Goal: Information Seeking & Learning: Check status

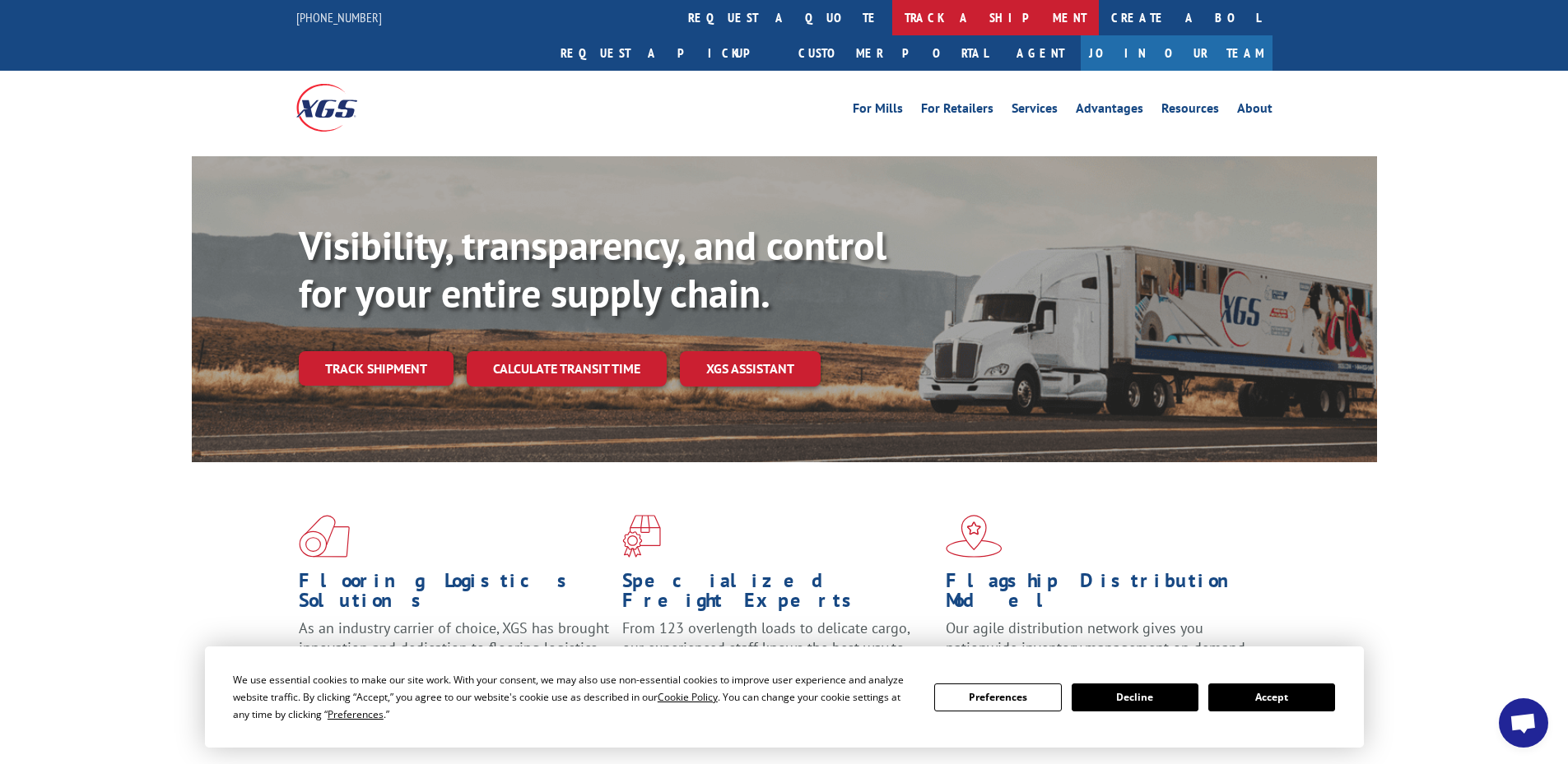
click at [892, 13] on link "track a shipment" at bounding box center [995, 17] width 207 height 35
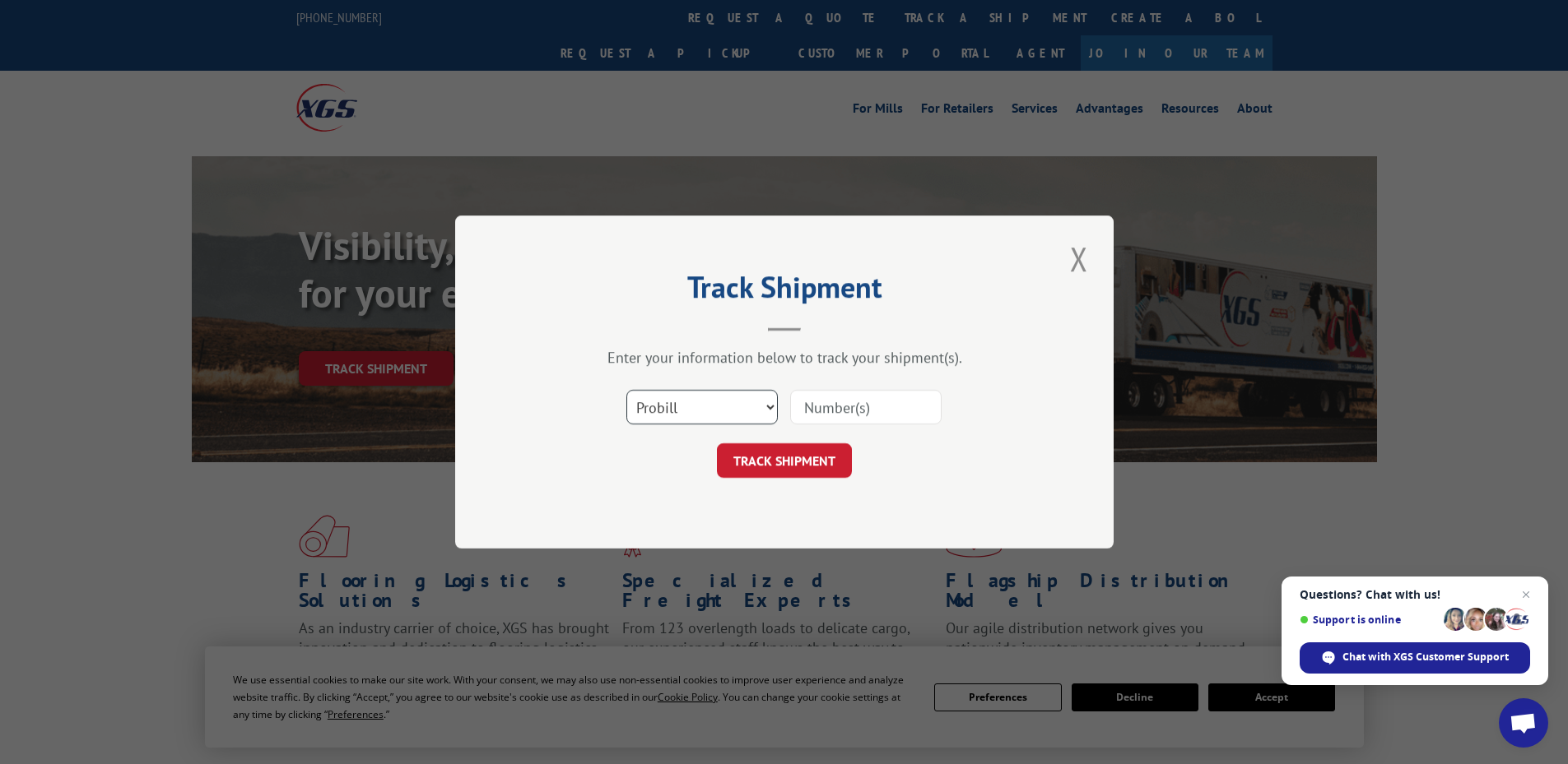
click at [688, 422] on select "Select category... Probill BOL PO" at bounding box center [702, 407] width 151 height 35
select select "bol"
click at [626, 390] on select "Select category... Probill BOL PO" at bounding box center [702, 407] width 151 height 35
click at [853, 413] on input at bounding box center [866, 407] width 151 height 35
type input "4764083"
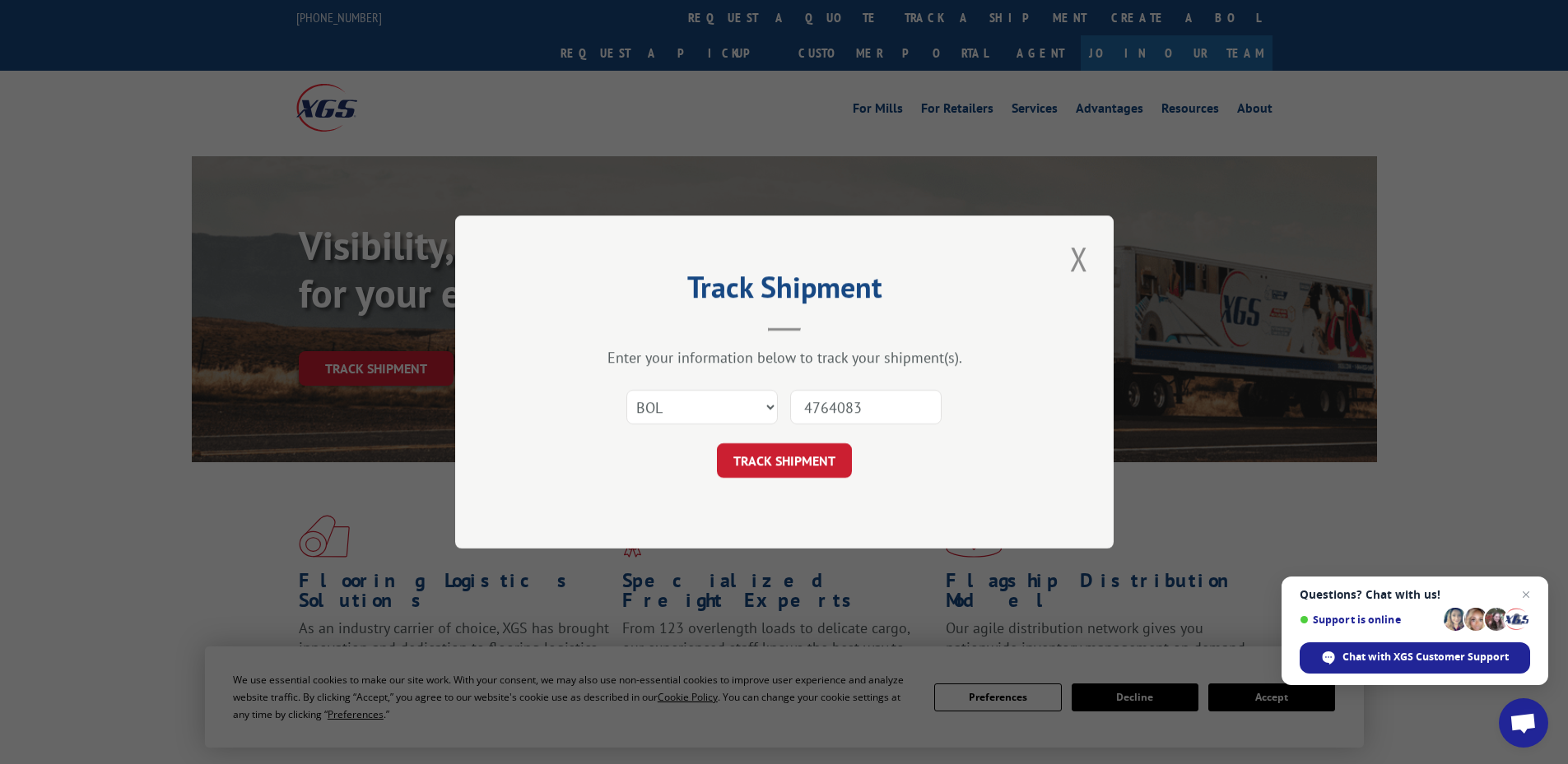
click button "TRACK SHIPMENT" at bounding box center [784, 461] width 135 height 35
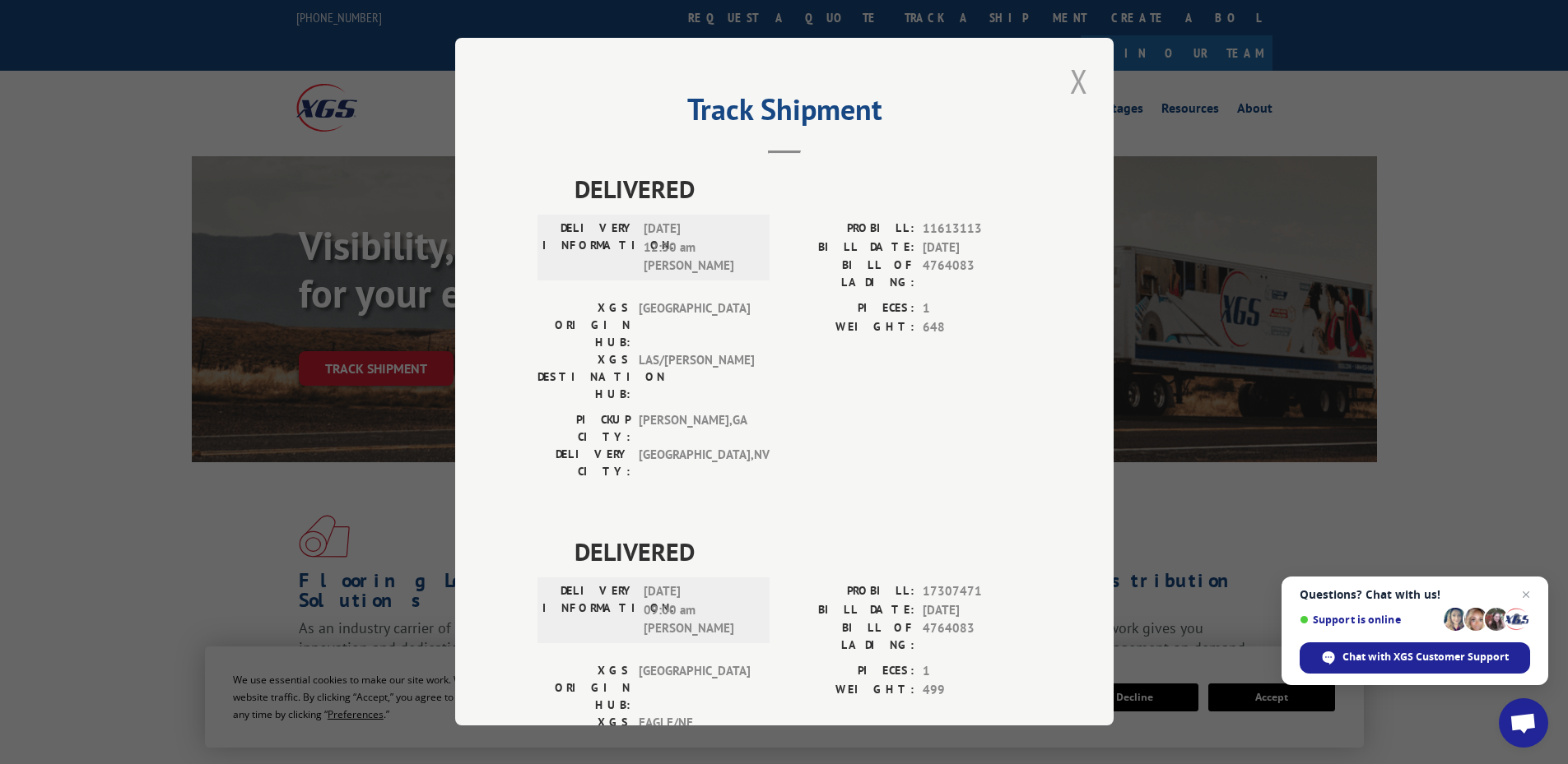
click at [1075, 73] on button "Close modal" at bounding box center [1078, 80] width 28 height 46
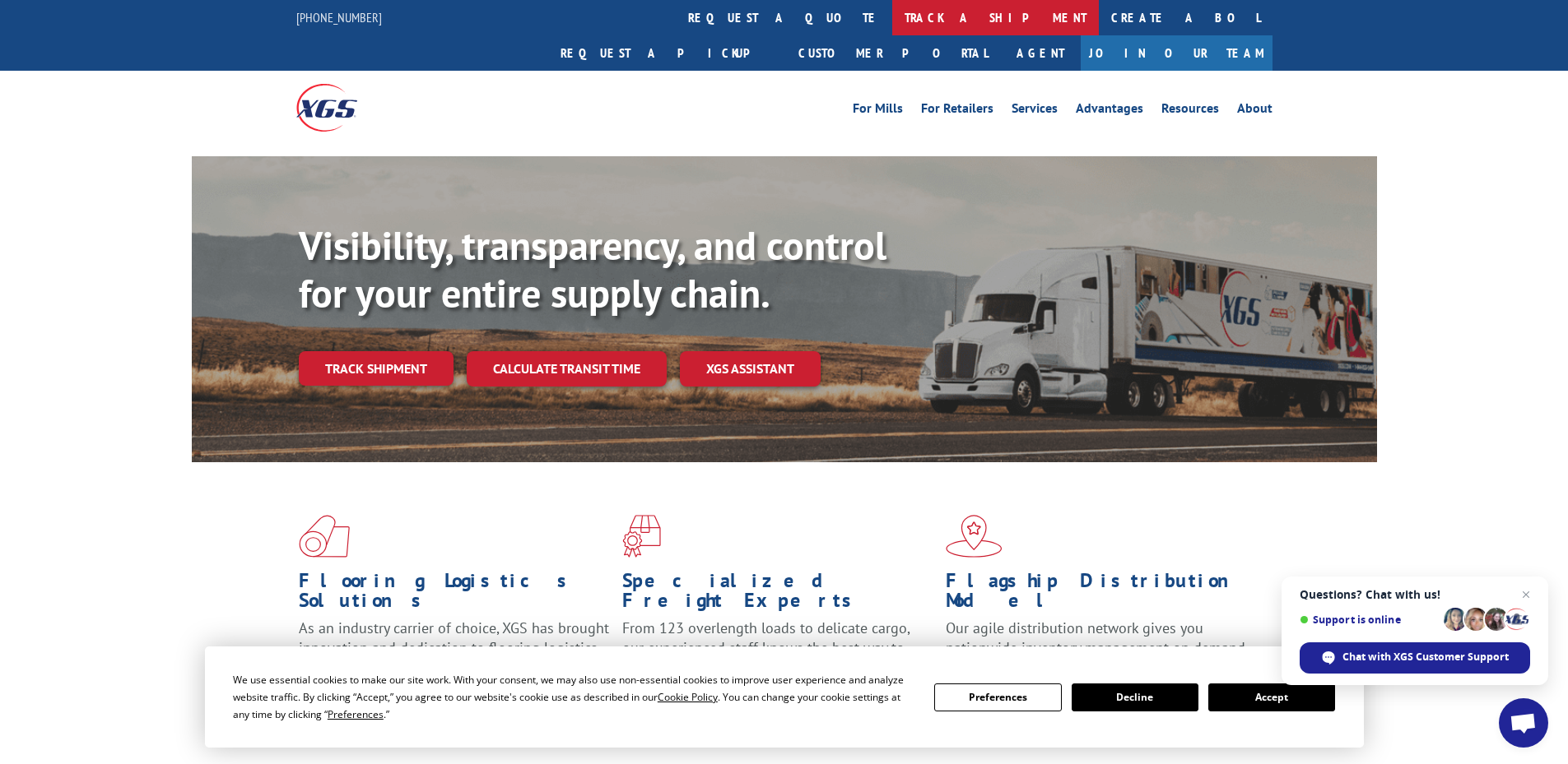
click at [892, 16] on link "track a shipment" at bounding box center [995, 17] width 207 height 35
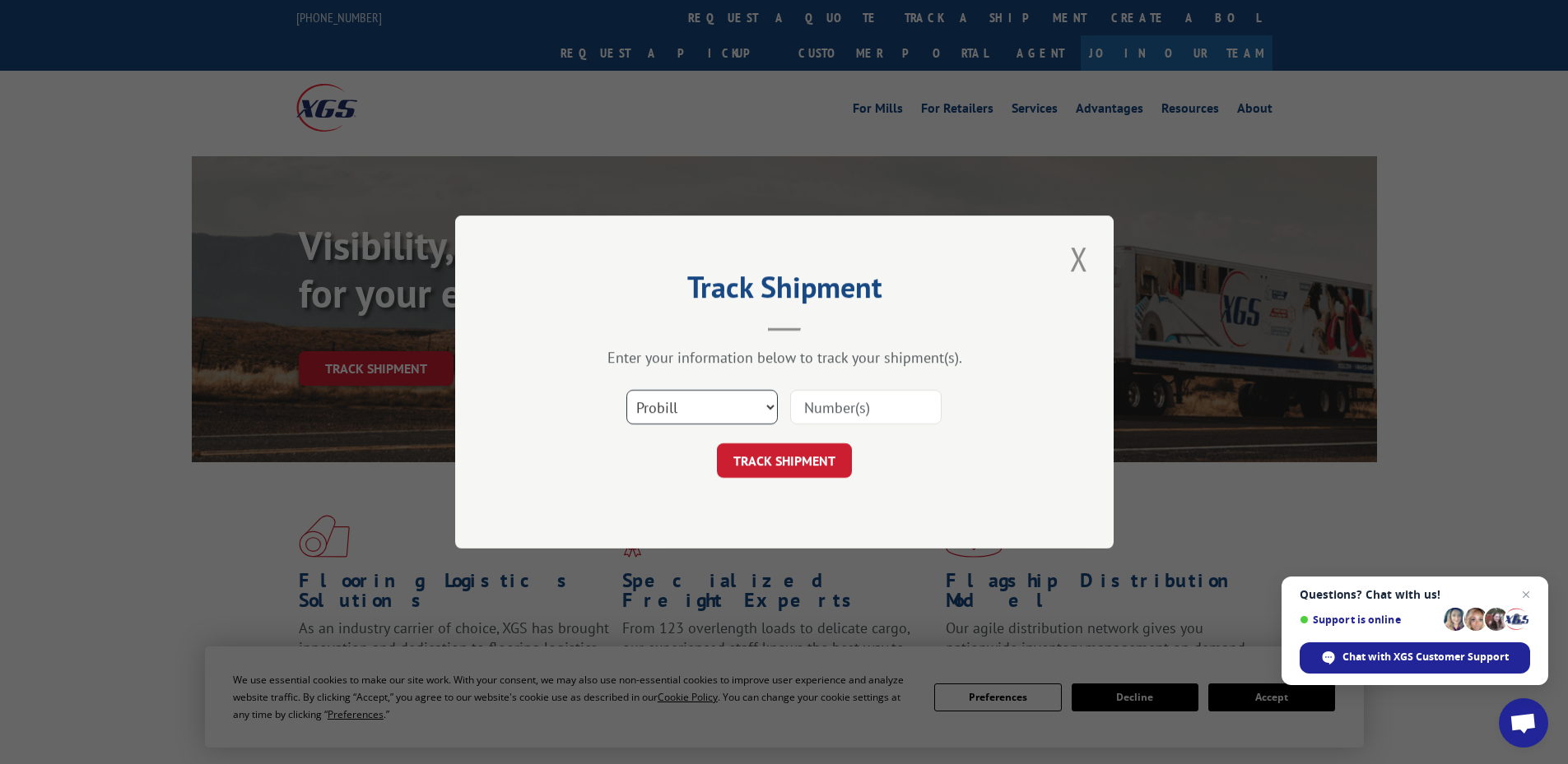
click at [699, 407] on select "Select category... Probill BOL PO" at bounding box center [702, 407] width 151 height 35
select select "bol"
click at [626, 390] on select "Select category... Probill BOL PO" at bounding box center [702, 407] width 151 height 35
click at [854, 407] on input at bounding box center [866, 407] width 151 height 35
type input "4764083"
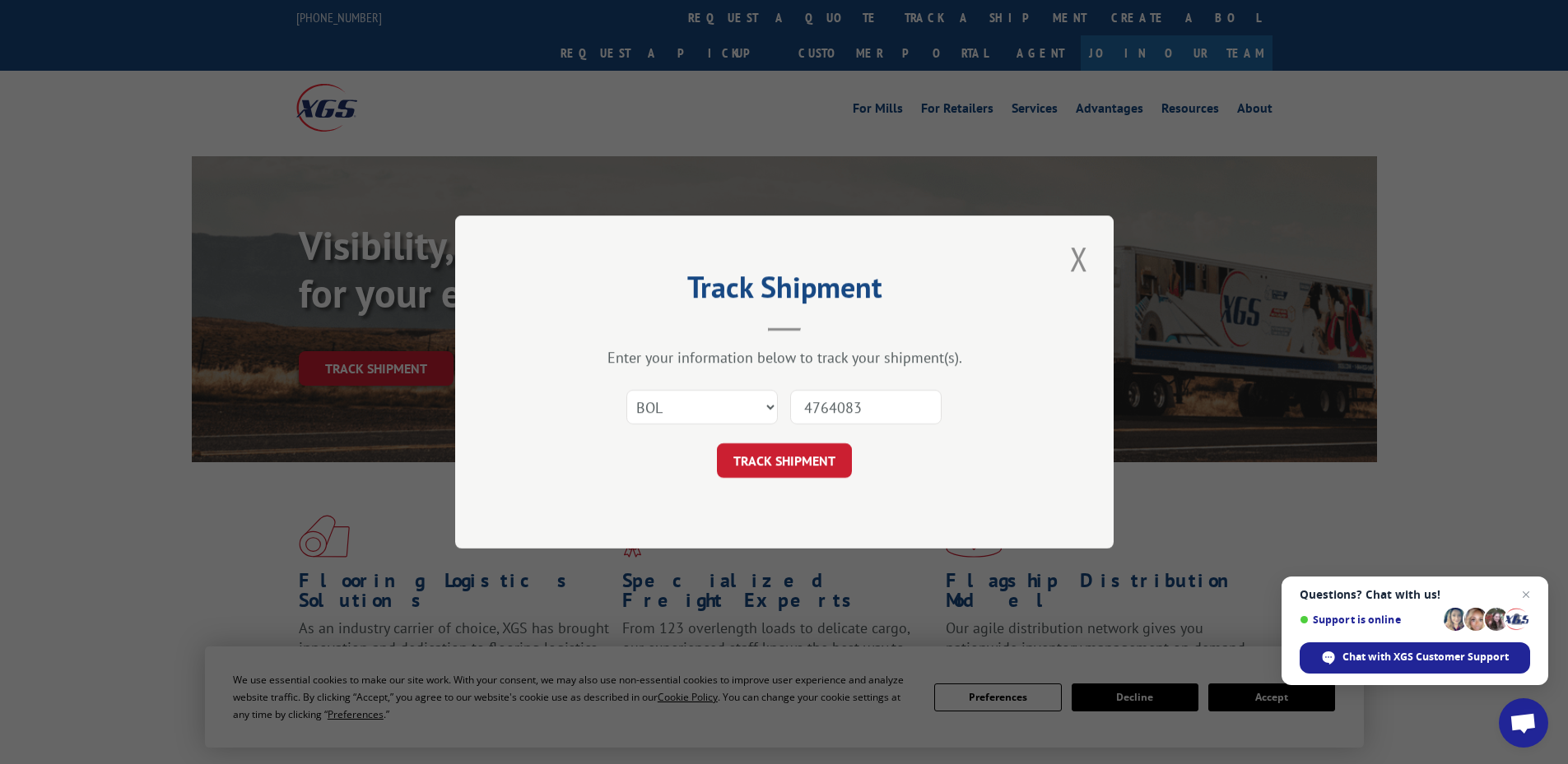
click button "TRACK SHIPMENT" at bounding box center [784, 461] width 135 height 35
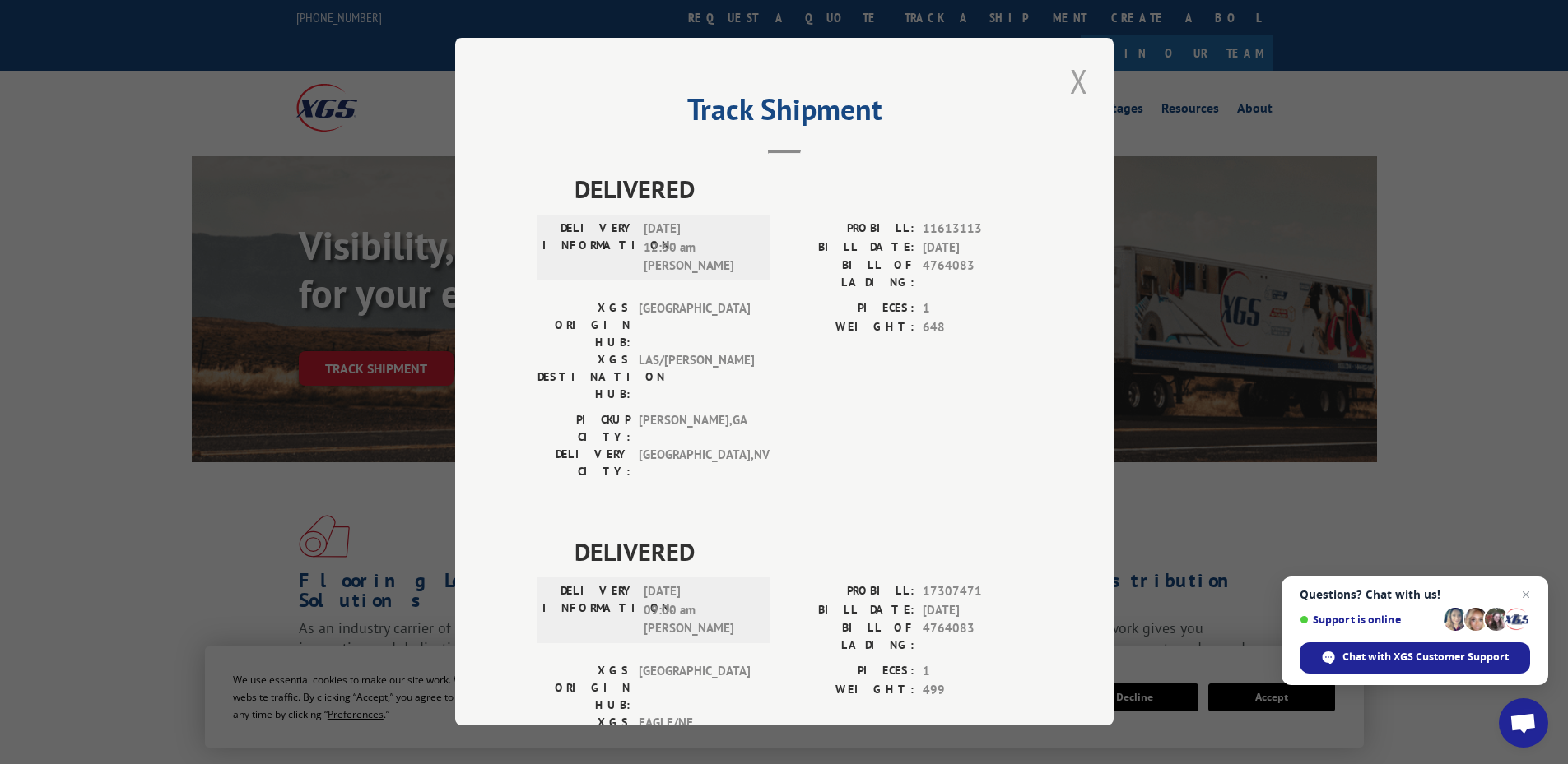
click at [1072, 74] on button "Close modal" at bounding box center [1078, 80] width 28 height 46
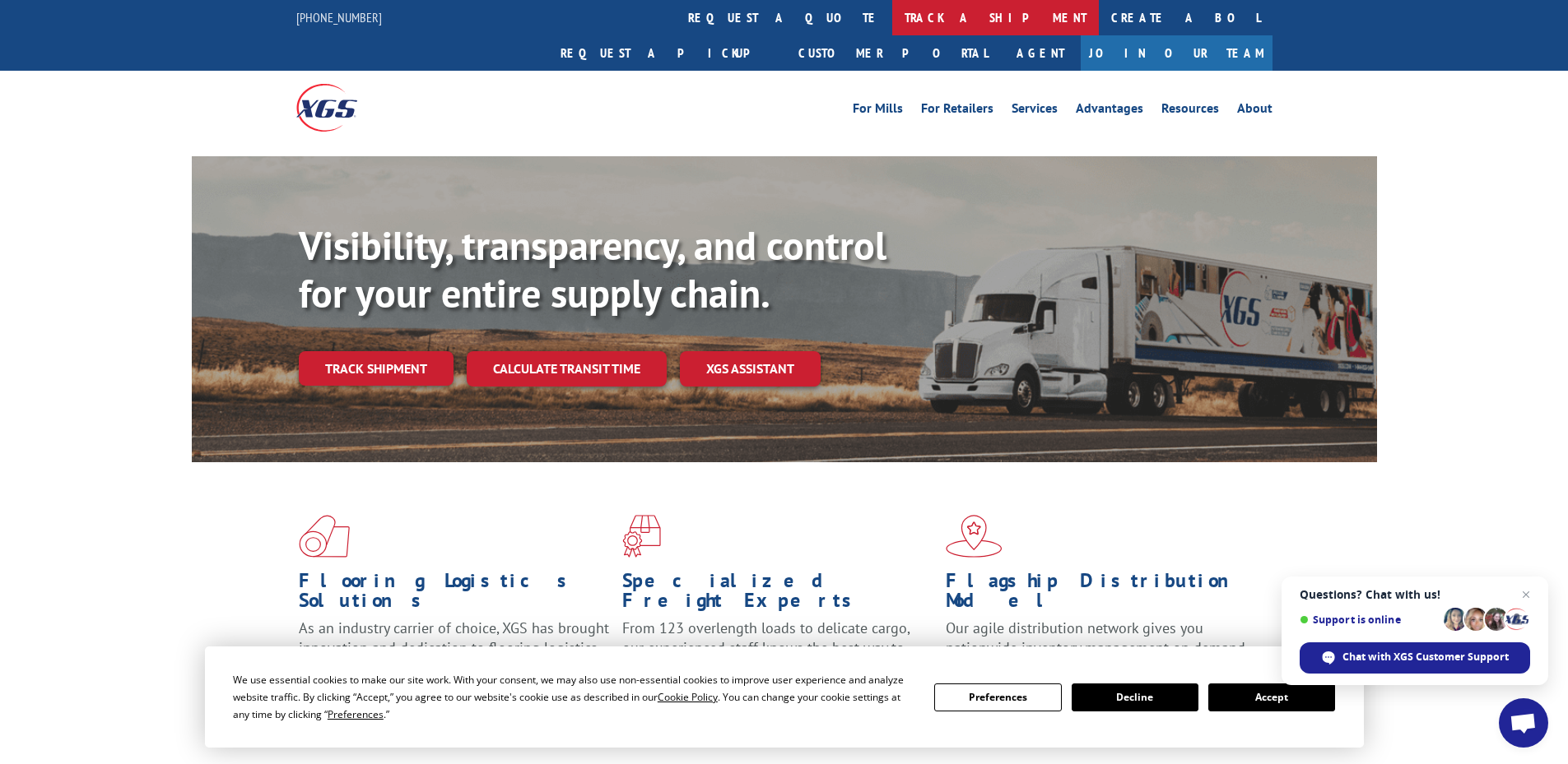
click at [892, 19] on link "track a shipment" at bounding box center [995, 17] width 207 height 35
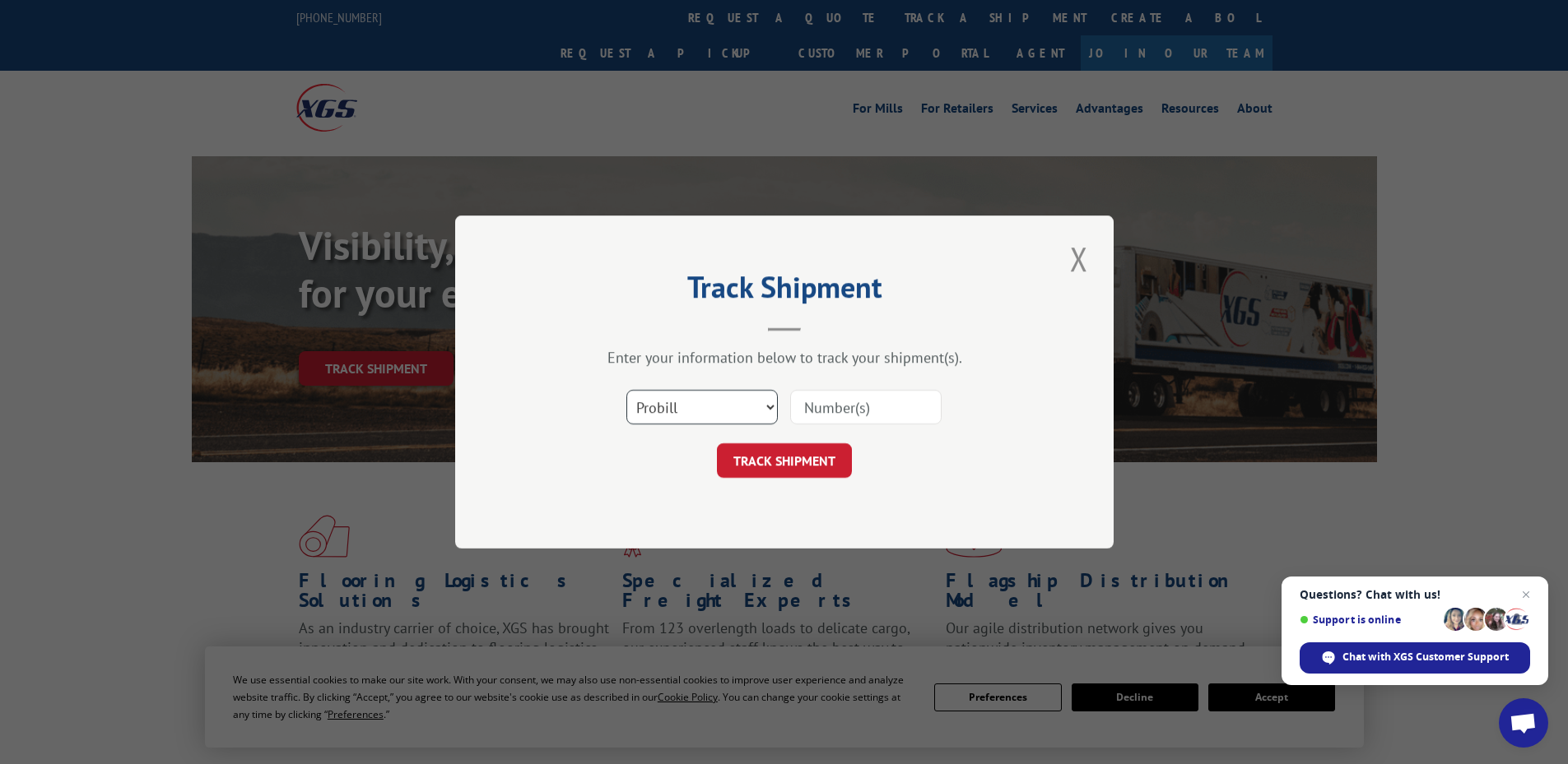
click at [689, 410] on select "Select category... Probill BOL PO" at bounding box center [702, 407] width 151 height 35
select select "bol"
click at [626, 390] on select "Select category... Probill BOL PO" at bounding box center [702, 407] width 151 height 35
click at [845, 413] on input at bounding box center [866, 407] width 151 height 35
paste input "4866070"
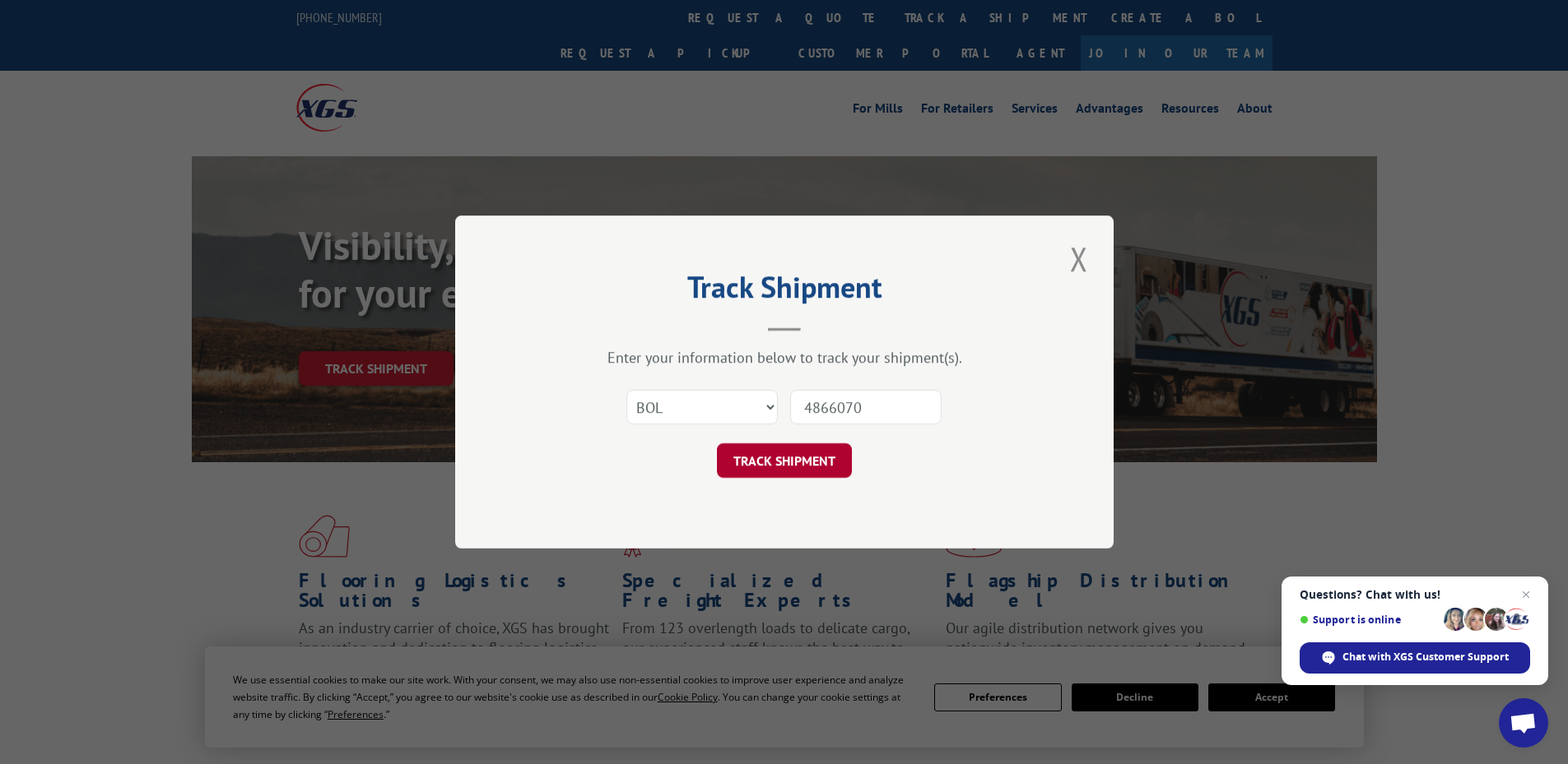
type input "4866070"
click at [761, 464] on button "TRACK SHIPMENT" at bounding box center [784, 461] width 135 height 35
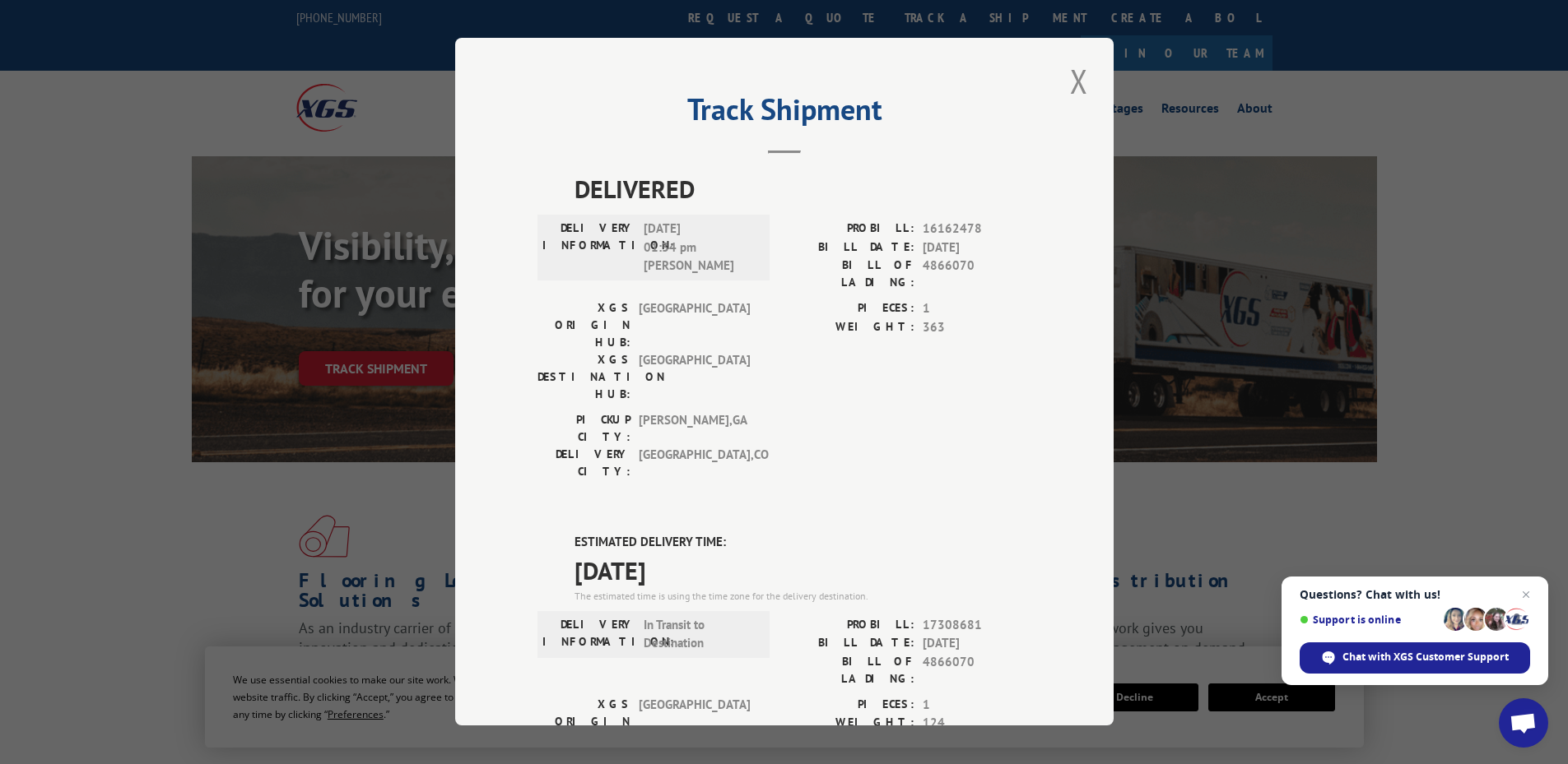
drag, startPoint x: 568, startPoint y: 447, endPoint x: 714, endPoint y: 475, distance: 148.7
click at [714, 534] on div "ESTIMATED DELIVERY TIME: [DATE] The estimated time is using the time zone for t…" at bounding box center [802, 569] width 457 height 71
copy div "ESTIMATED DELIVERY TIME: [DATE]"
click at [1075, 84] on button "Close modal" at bounding box center [1078, 80] width 28 height 46
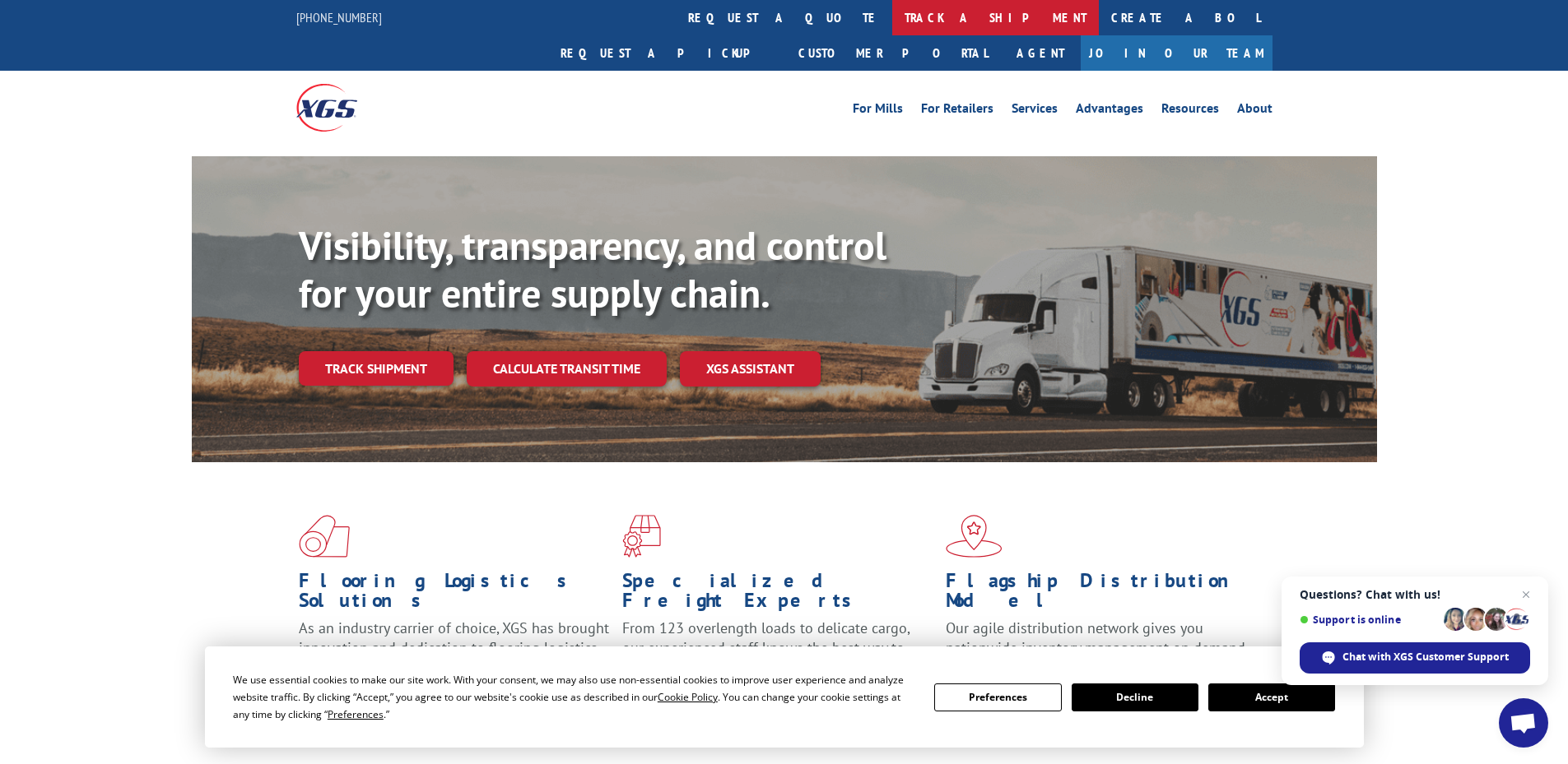
click at [892, 15] on link "track a shipment" at bounding box center [995, 17] width 207 height 35
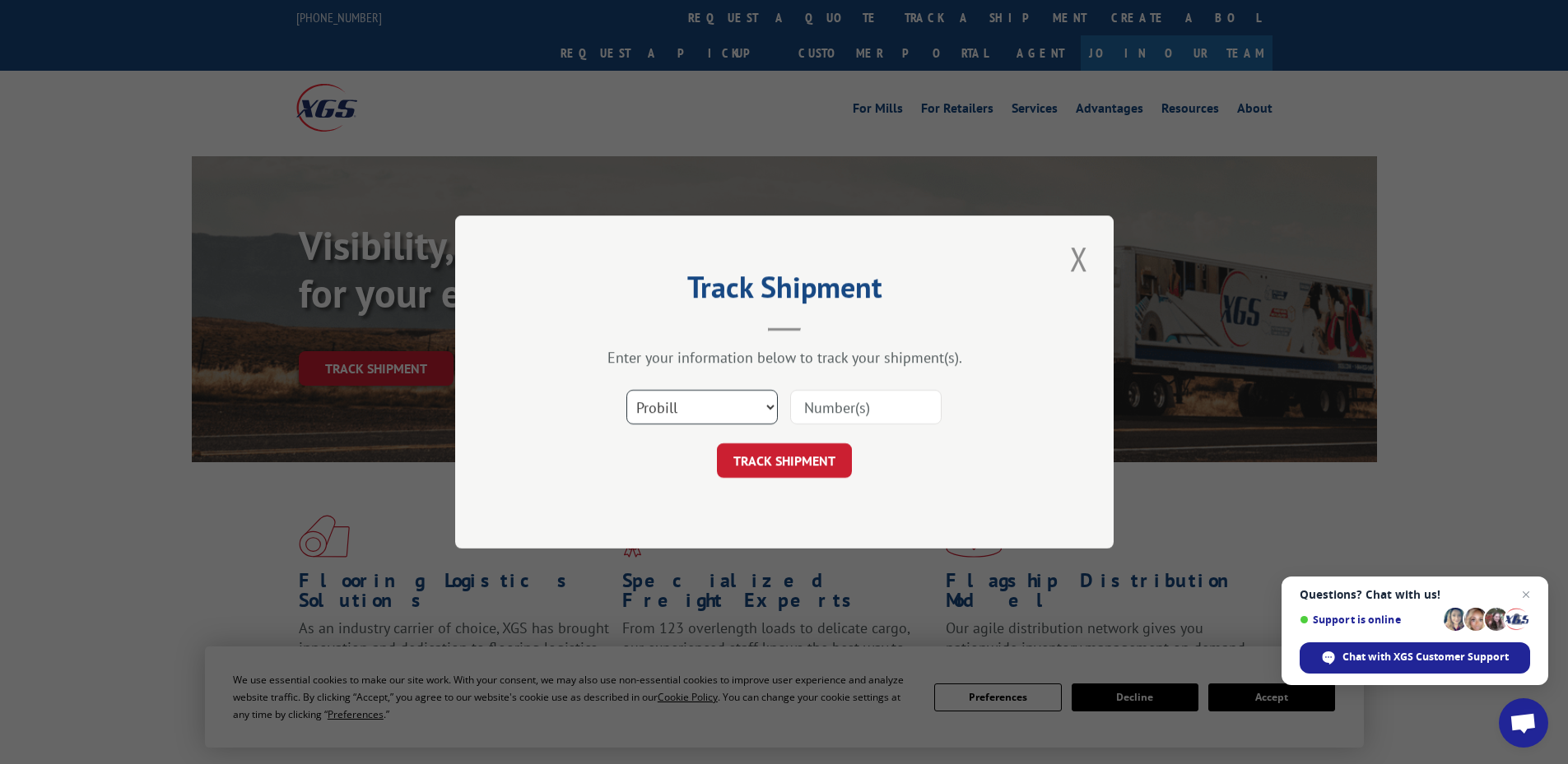
click at [707, 401] on select "Select category... Probill BOL PO" at bounding box center [702, 407] width 151 height 35
select select "bol"
click at [626, 390] on select "Select category... Probill BOL PO" at bounding box center [702, 407] width 151 height 35
click at [813, 404] on input at bounding box center [866, 407] width 151 height 35
paste input "5955065"
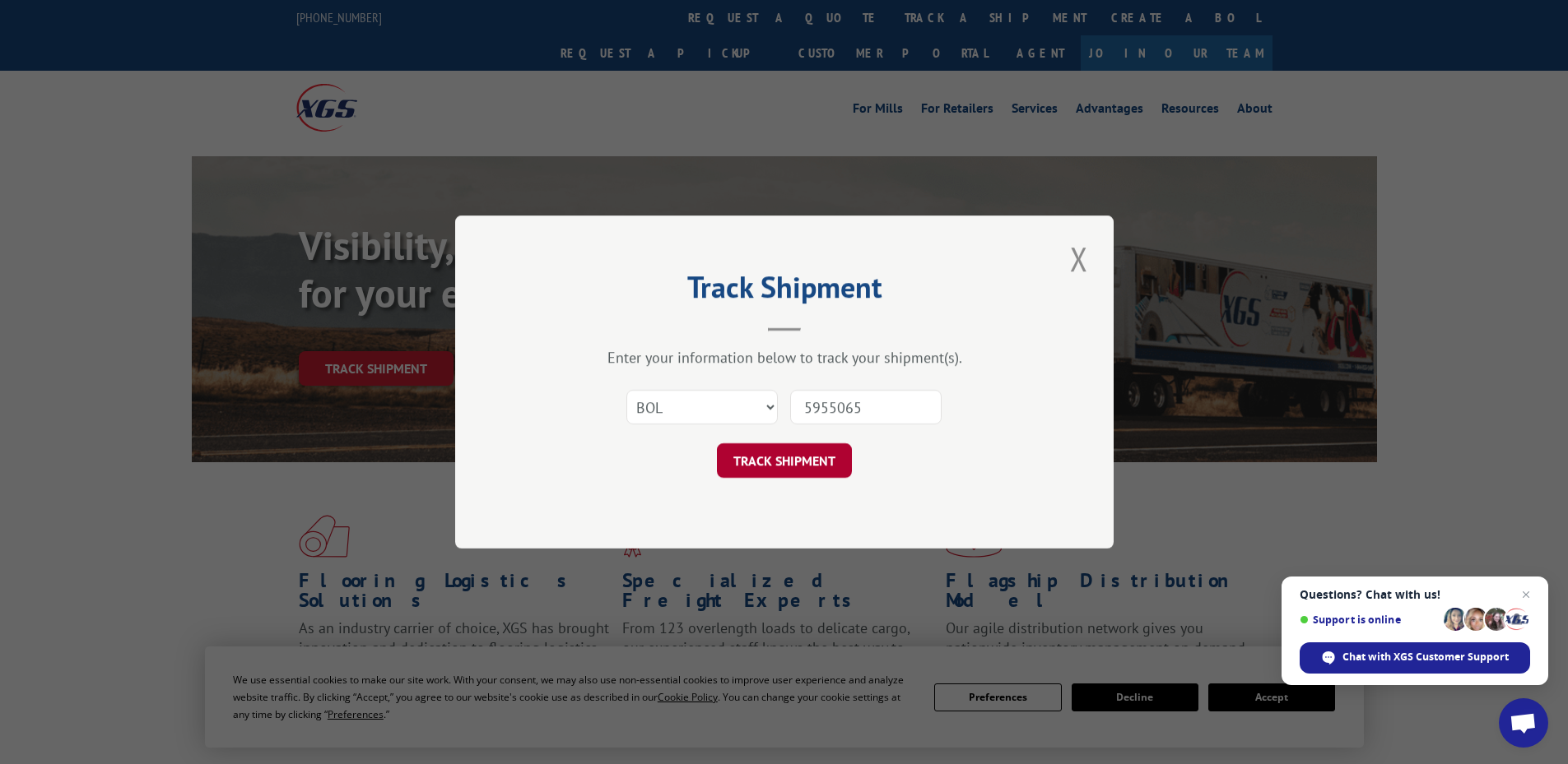
type input "5955065"
click at [784, 452] on button "TRACK SHIPMENT" at bounding box center [784, 461] width 135 height 35
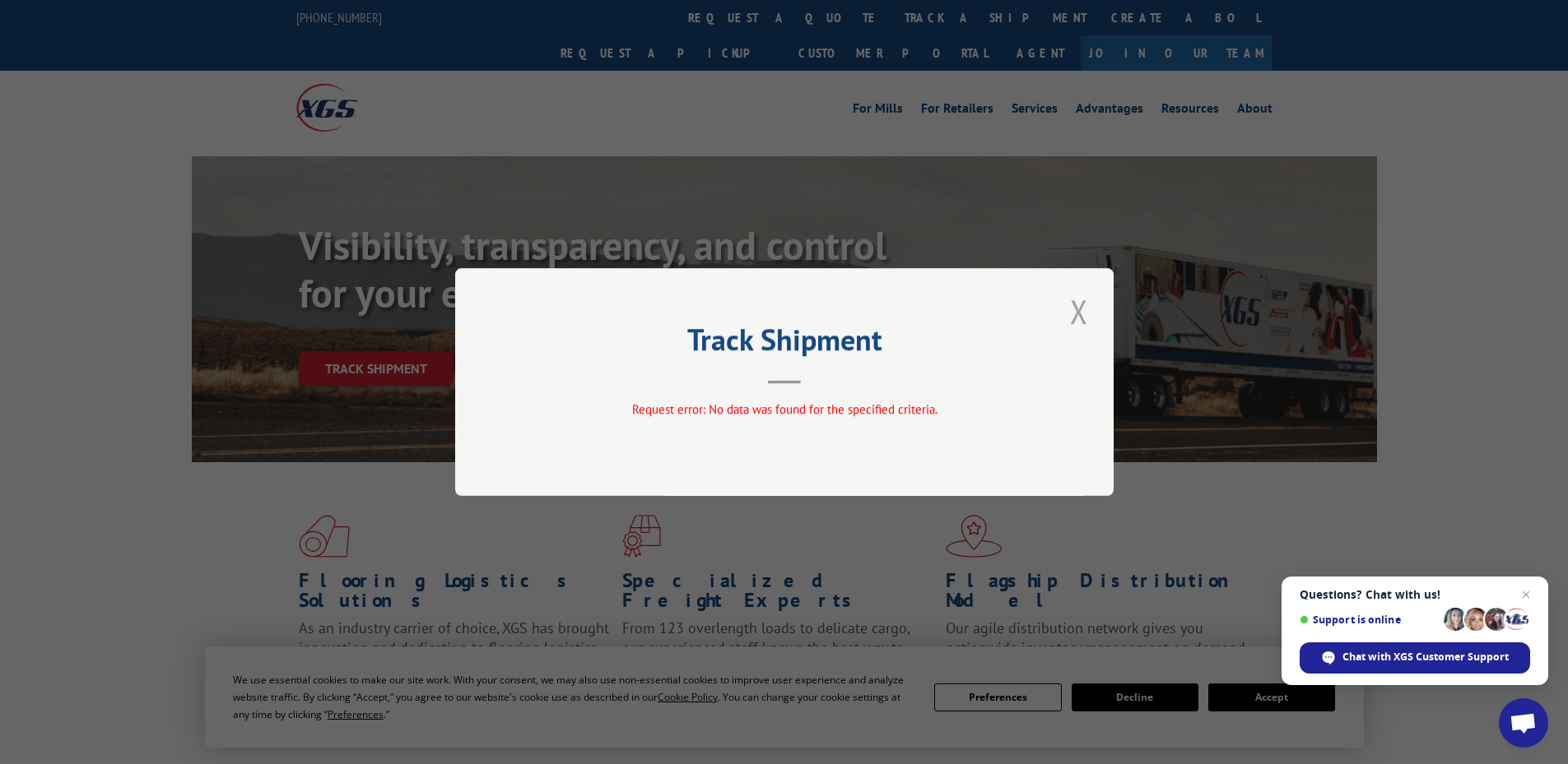
click at [1074, 307] on button "Close modal" at bounding box center [1078, 311] width 28 height 46
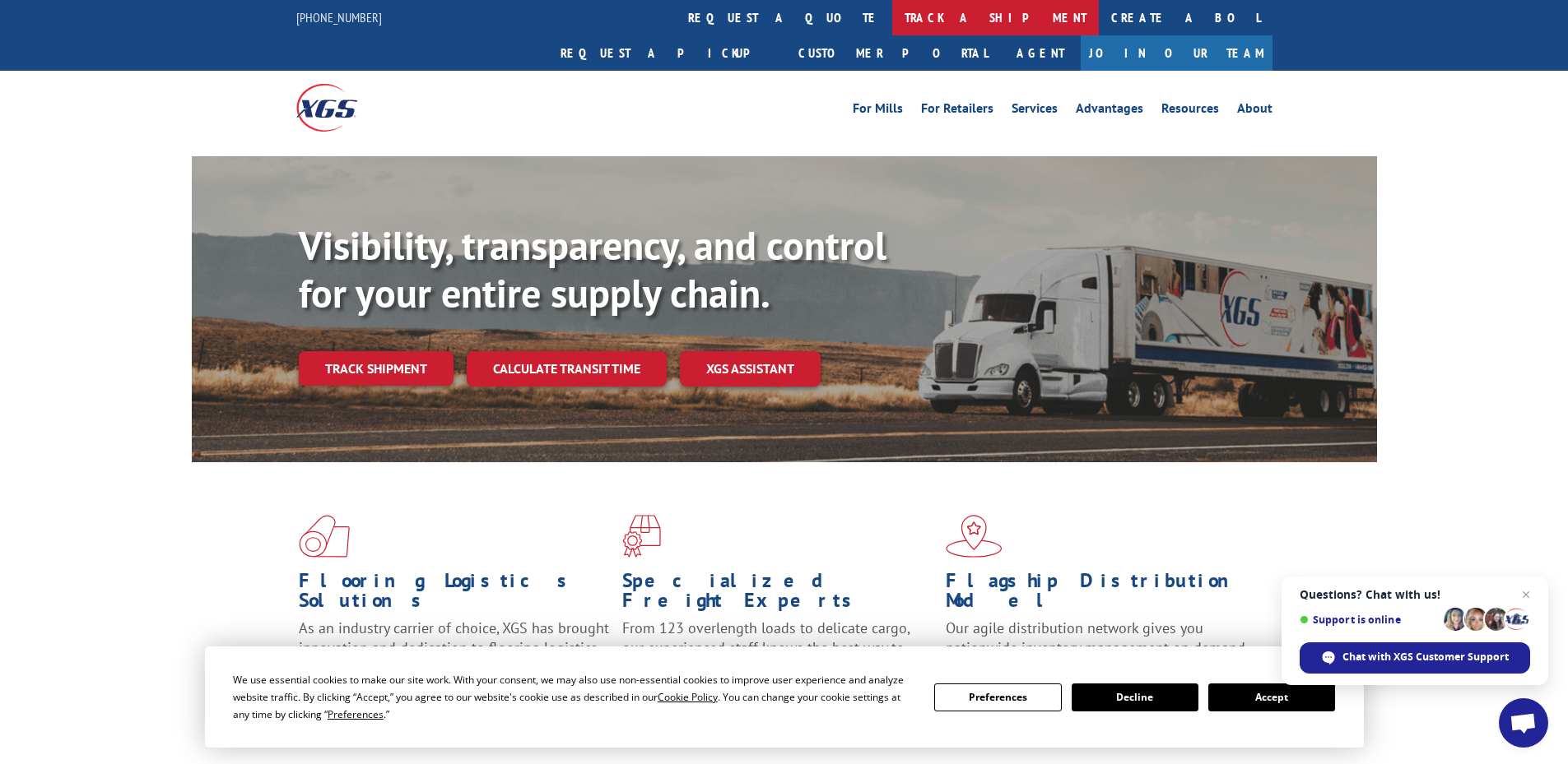
click at [892, 23] on link "track a shipment" at bounding box center [995, 17] width 207 height 35
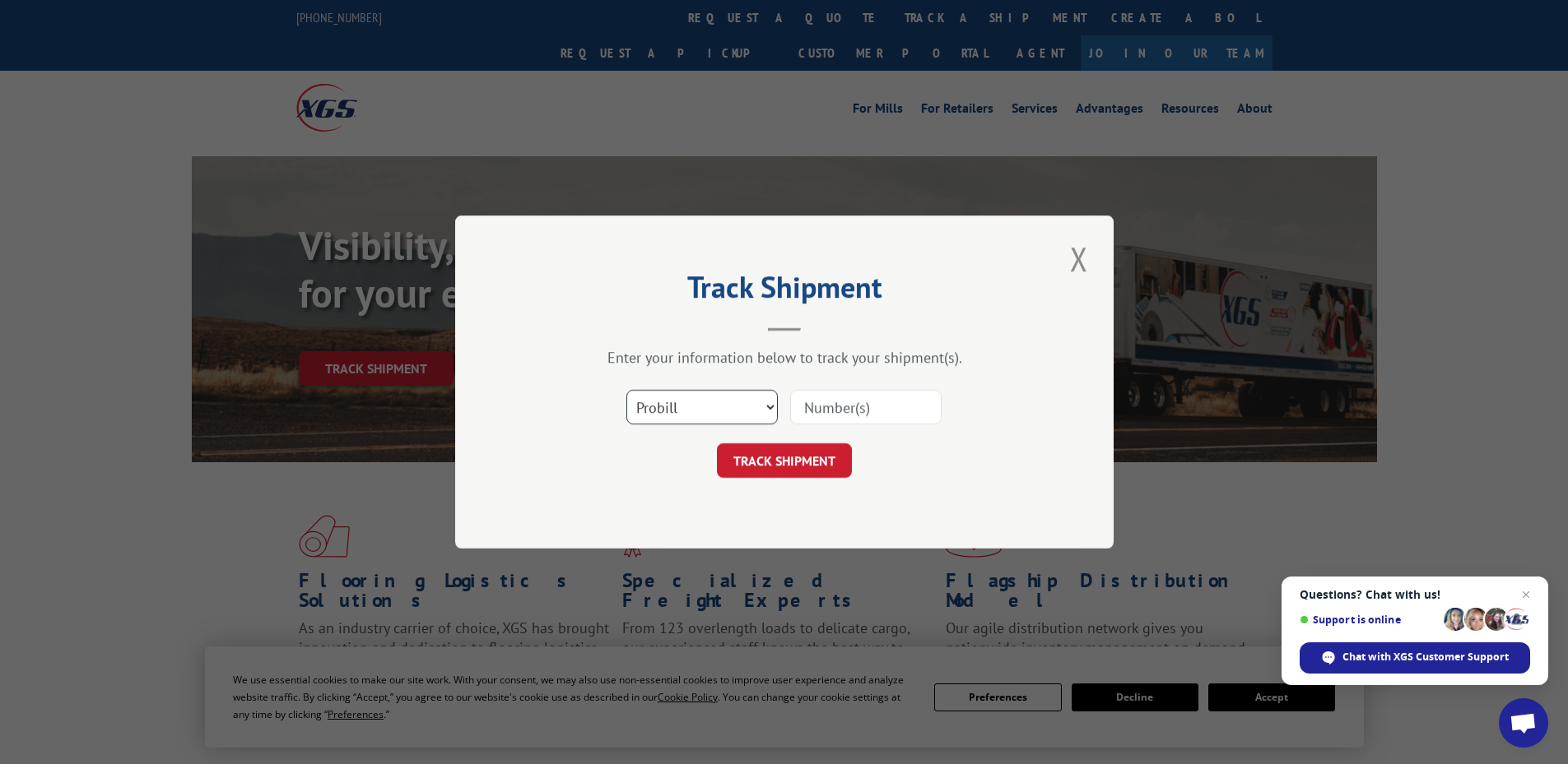
click at [706, 403] on select "Select category... Probill BOL PO" at bounding box center [702, 407] width 151 height 35
select select "bol"
click at [626, 390] on select "Select category... Probill BOL PO" at bounding box center [702, 407] width 151 height 35
click at [839, 405] on input at bounding box center [866, 407] width 151 height 35
paste input "422792"
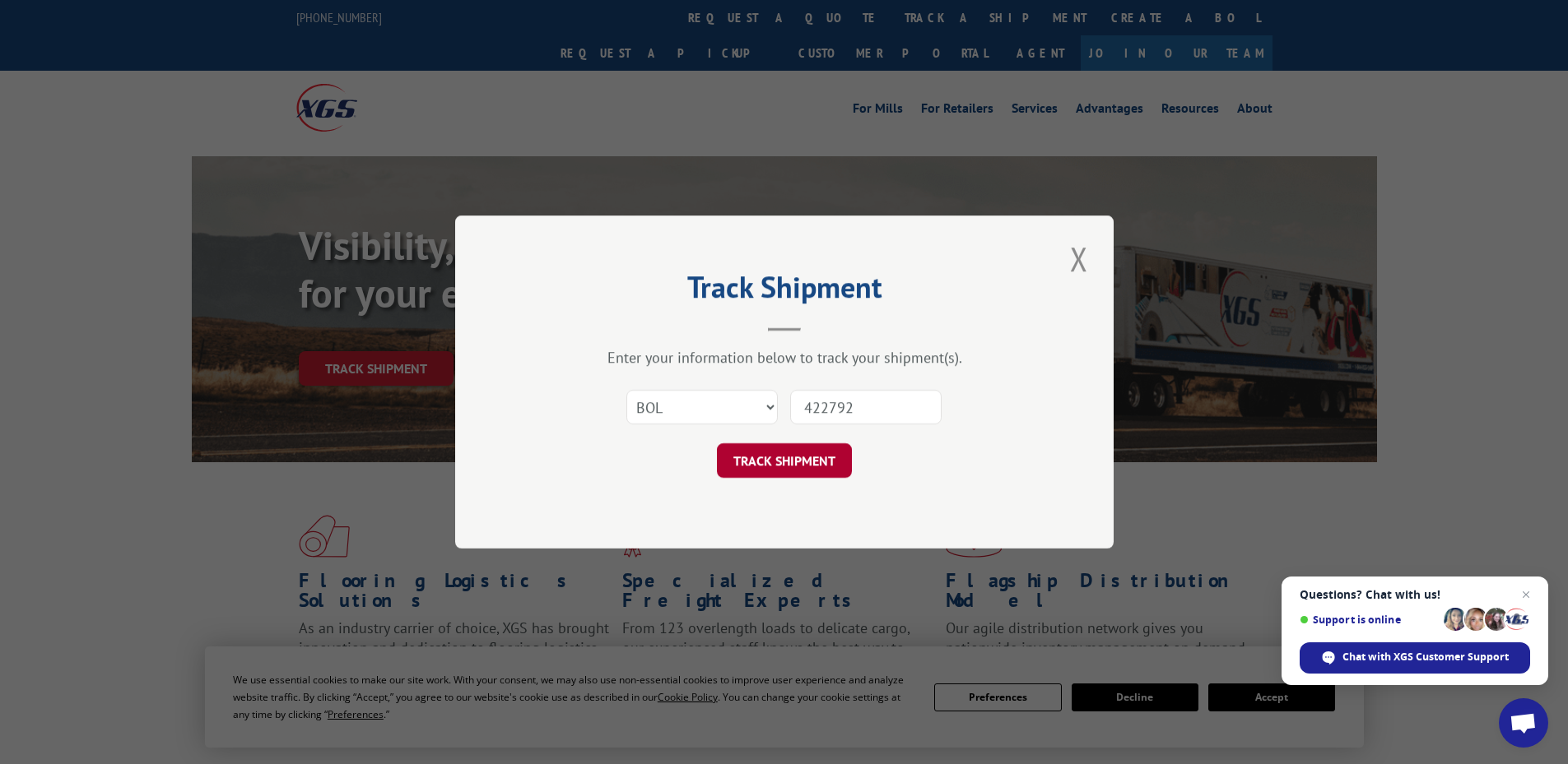
type input "422792"
click at [767, 460] on button "TRACK SHIPMENT" at bounding box center [784, 461] width 135 height 35
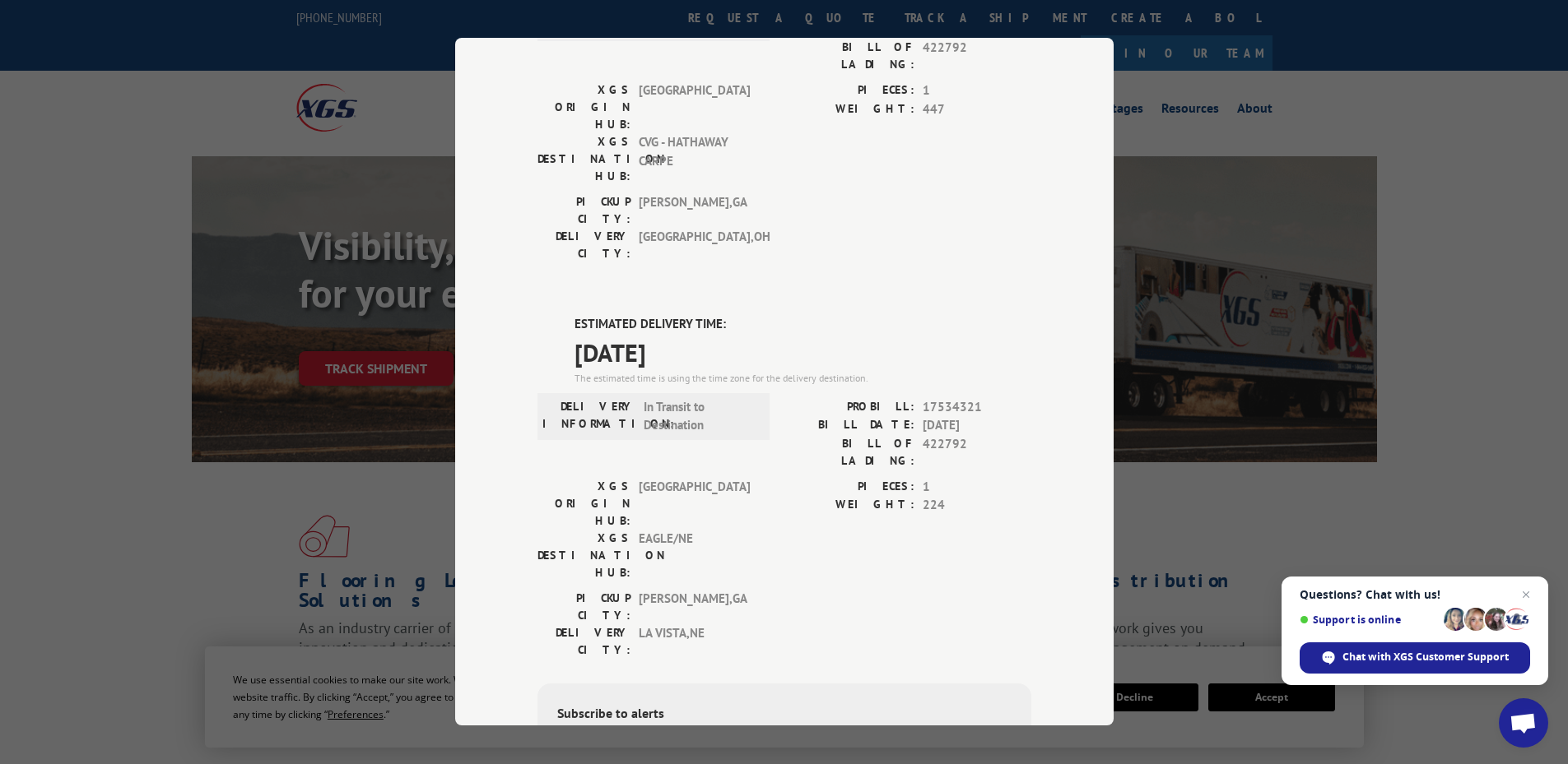
scroll to position [247, 0]
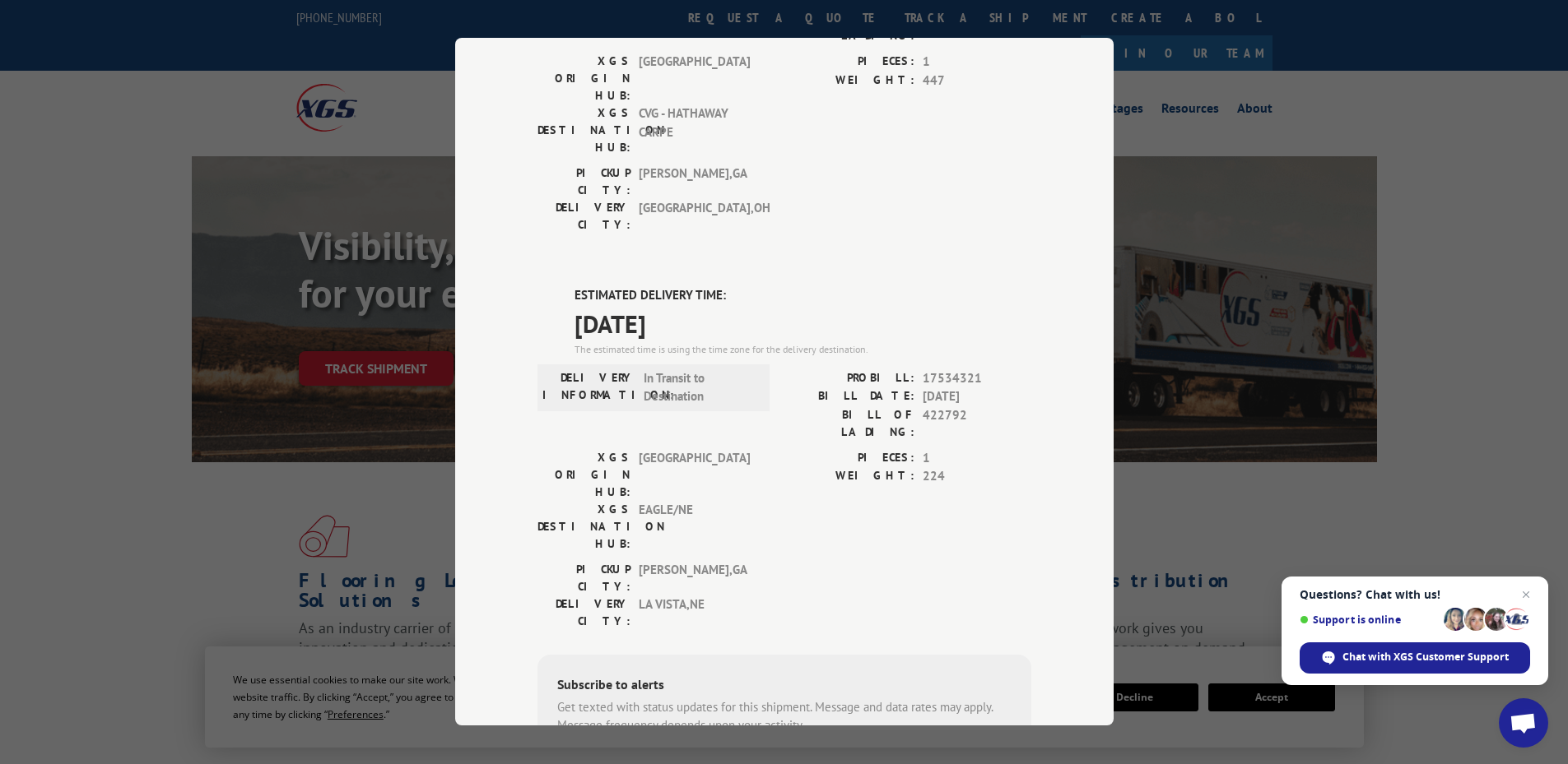
drag, startPoint x: 568, startPoint y: 199, endPoint x: 726, endPoint y: 229, distance: 160.8
click at [726, 287] on div "ESTIMATED DELIVERY TIME: [DATE] The estimated time is using the time zone for t…" at bounding box center [802, 322] width 457 height 71
copy div "ESTIMATED DELIVERY TIME: [DATE]"
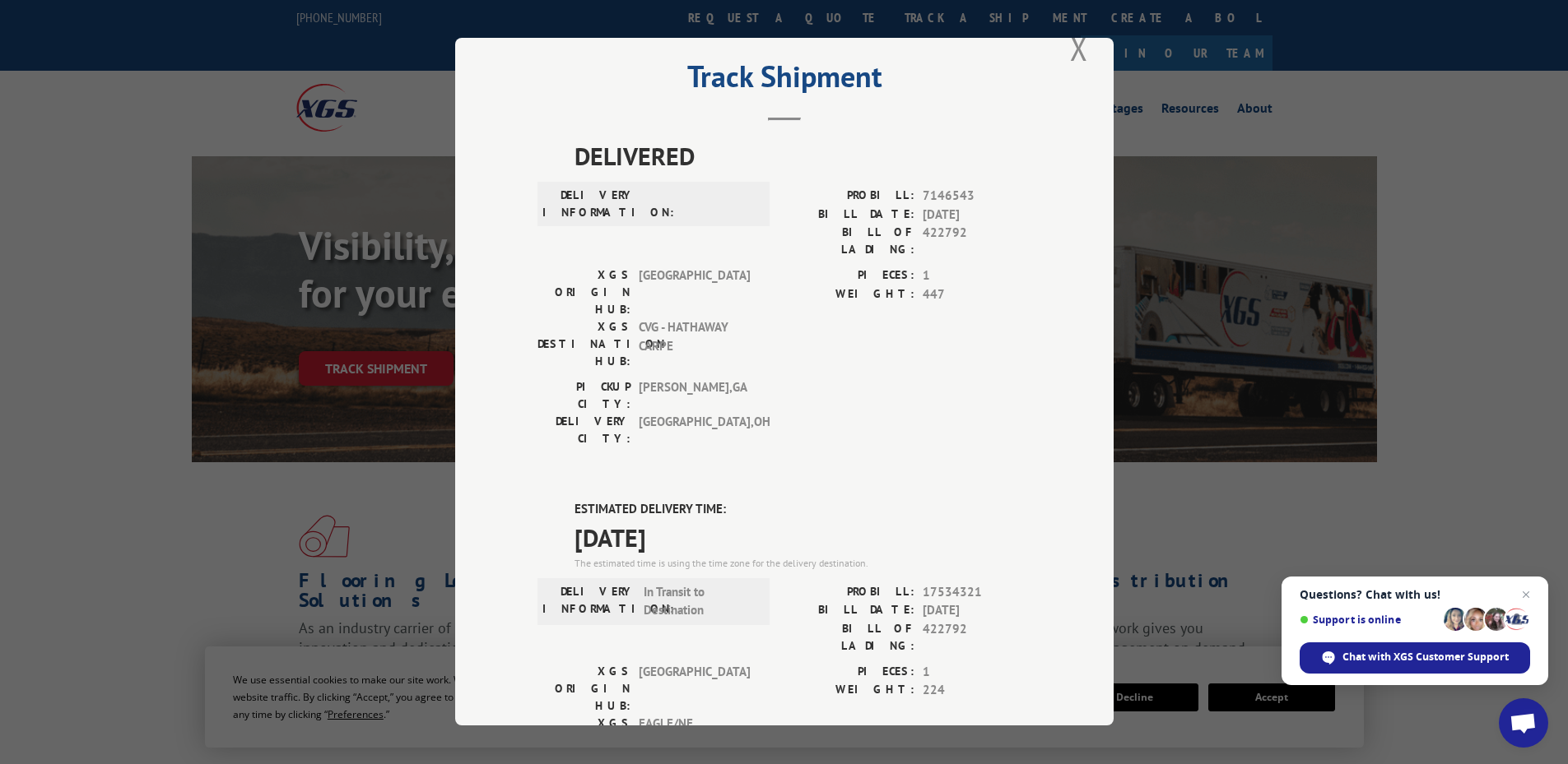
scroll to position [0, 0]
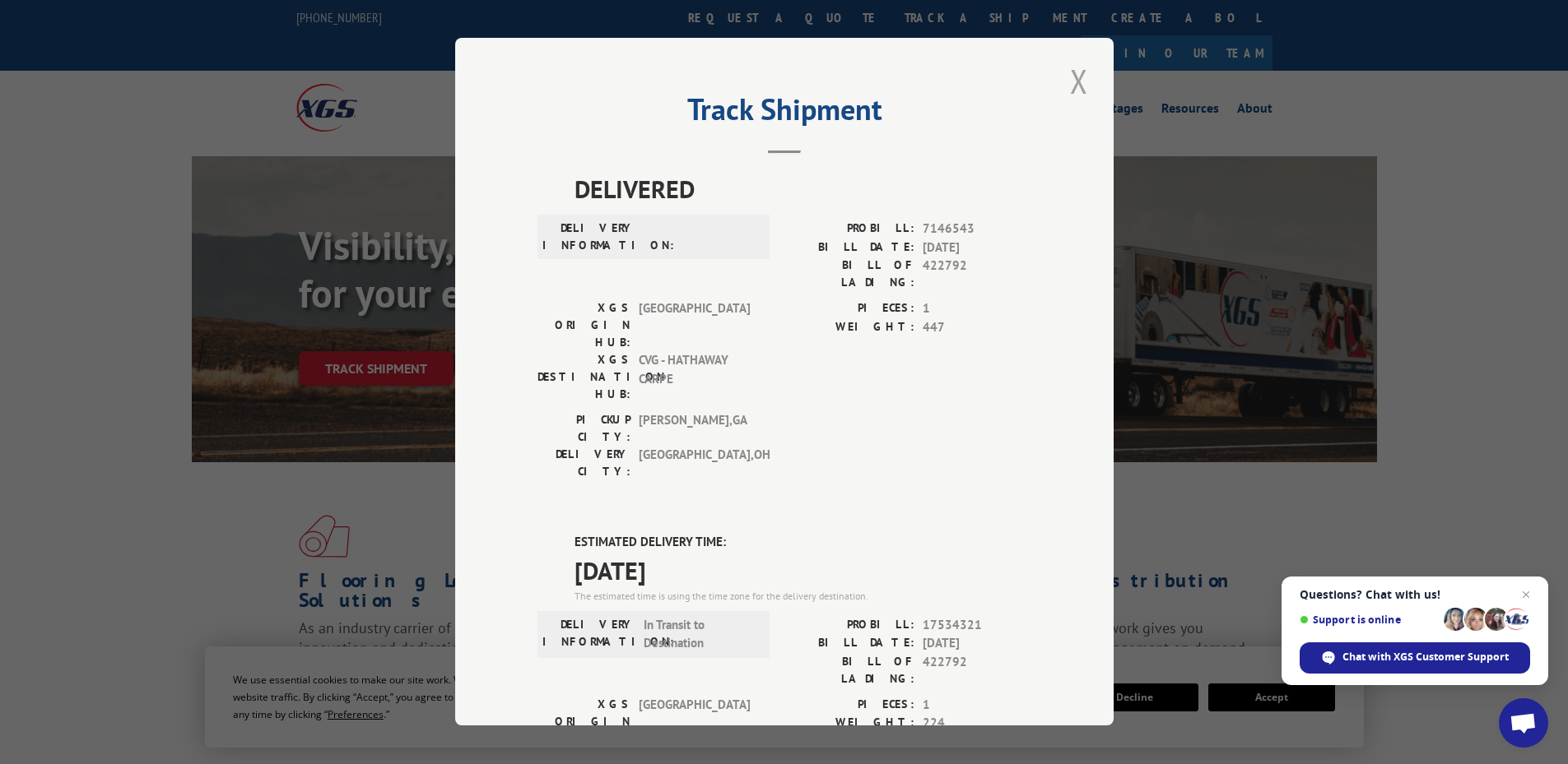
click at [1069, 81] on button "Close modal" at bounding box center [1078, 80] width 28 height 46
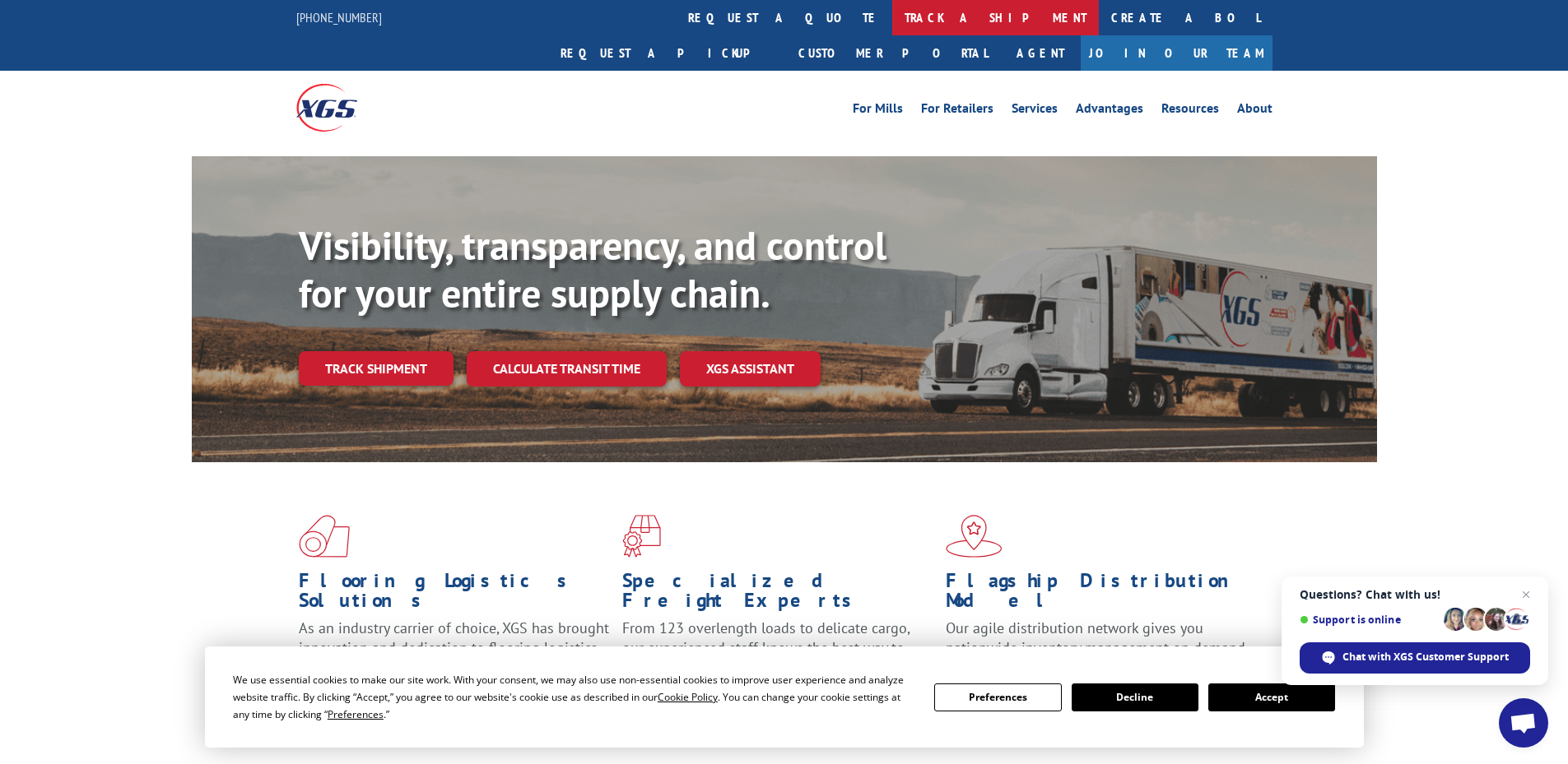
click at [892, 19] on link "track a shipment" at bounding box center [995, 17] width 207 height 35
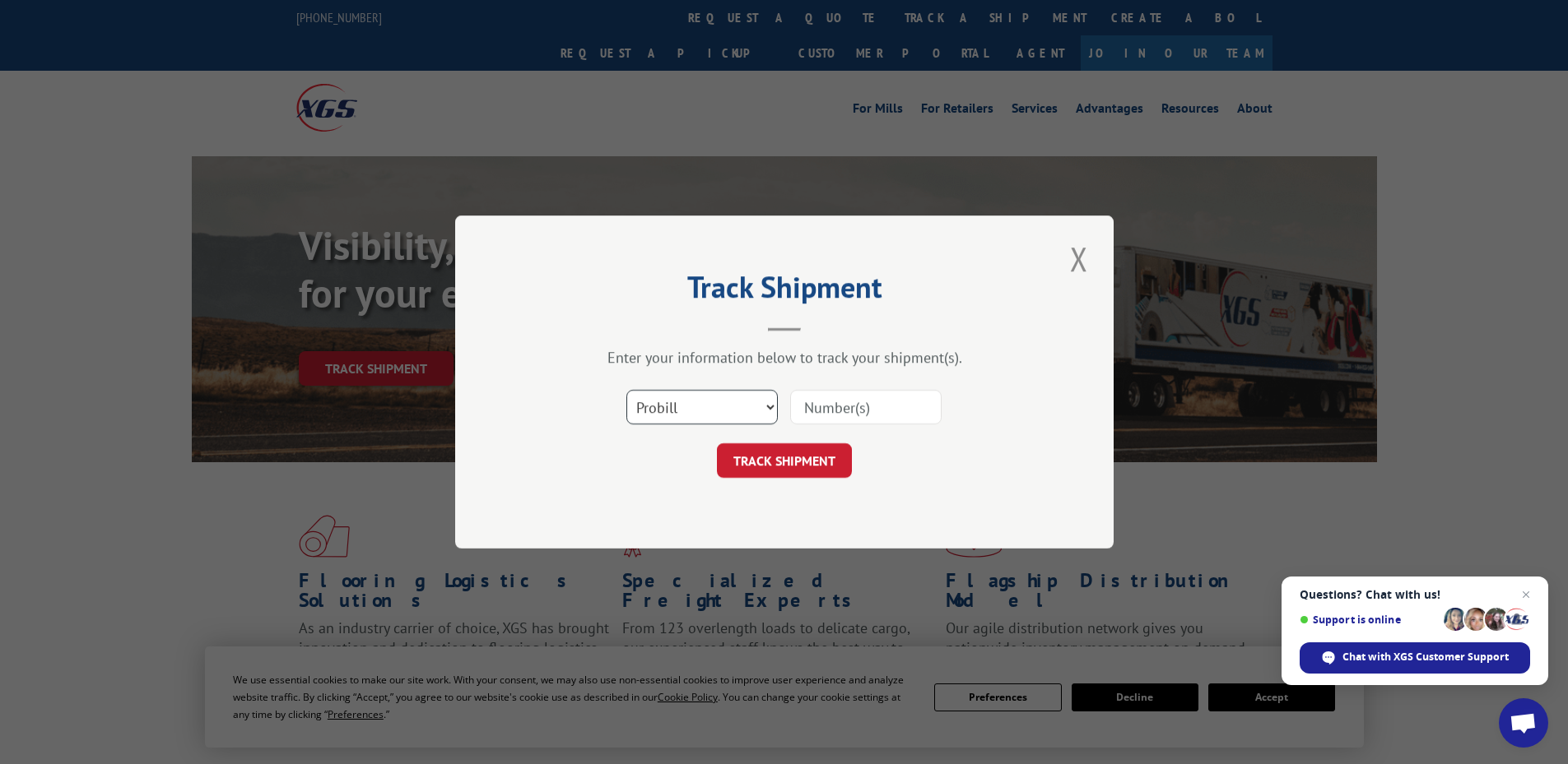
click at [668, 404] on select "Select category... Probill BOL PO" at bounding box center [702, 407] width 151 height 35
select select "bol"
click at [626, 390] on select "Select category... Probill BOL PO" at bounding box center [702, 407] width 151 height 35
paste input "420333"
type input "420333"
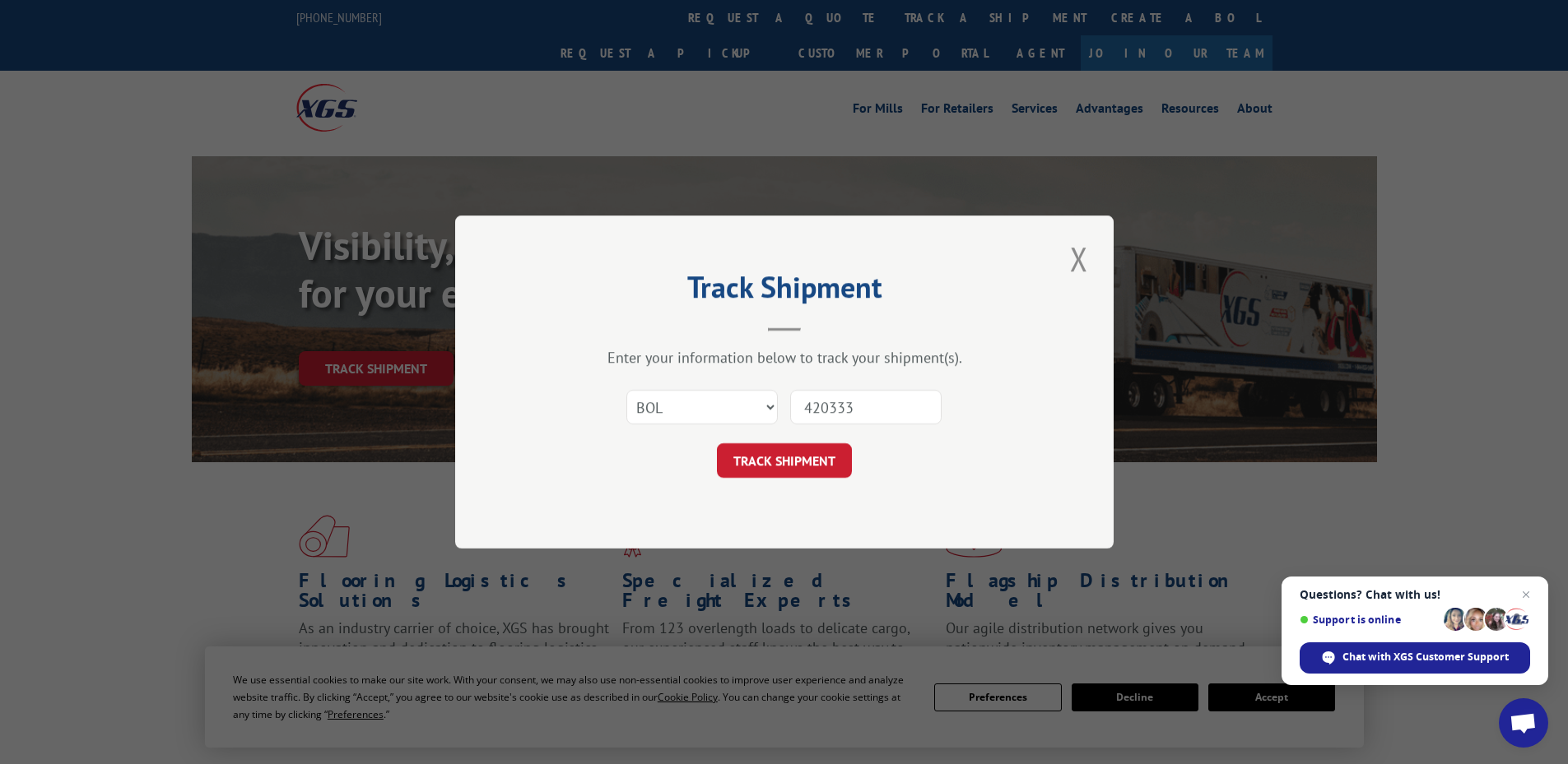
click at [813, 465] on button "TRACK SHIPMENT" at bounding box center [784, 461] width 135 height 35
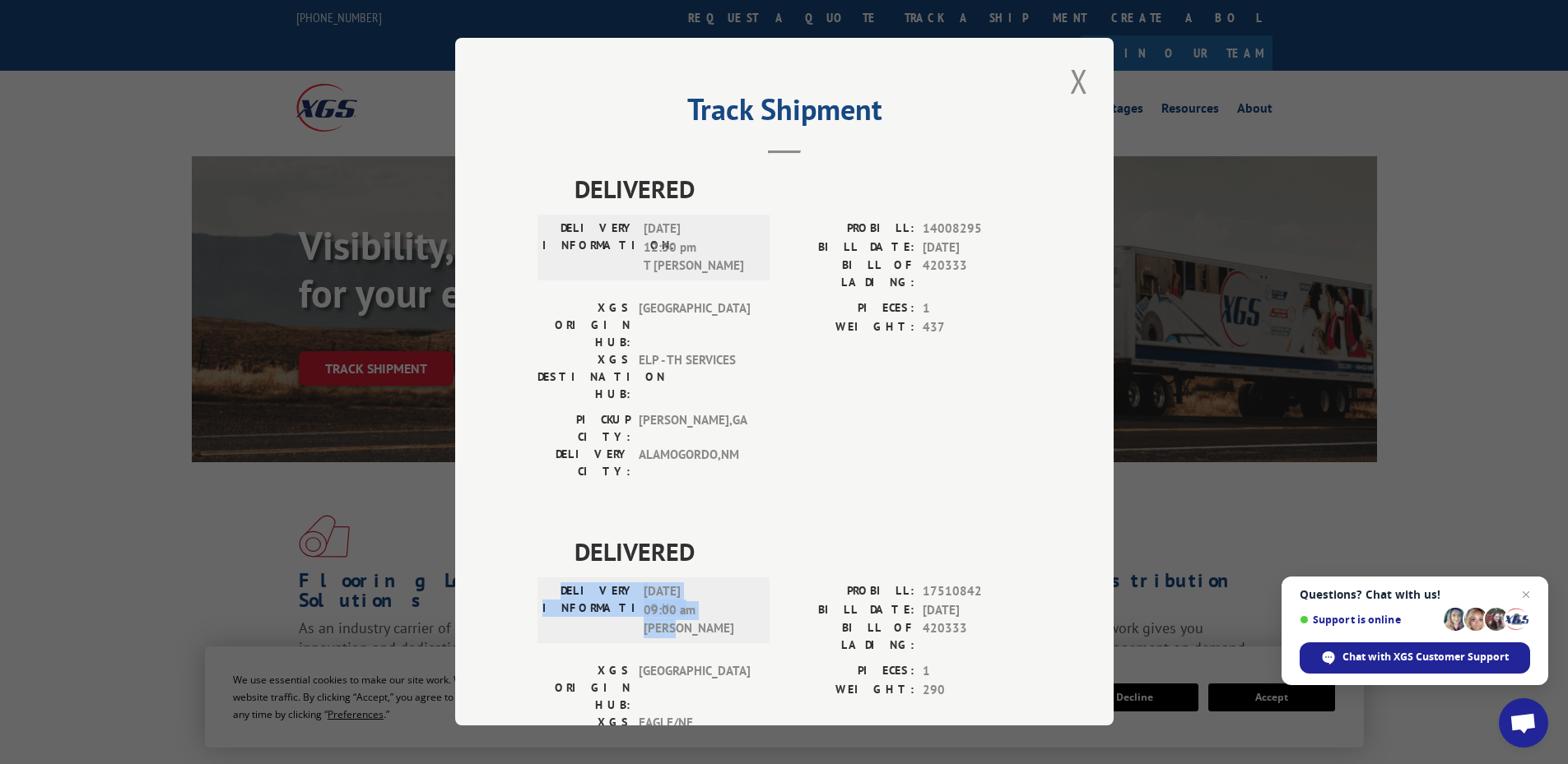
drag, startPoint x: 578, startPoint y: 494, endPoint x: 699, endPoint y: 536, distance: 128.1
click at [699, 584] on div "DELIVERY INFORMATION: [DATE] 09:00 am [PERSON_NAME]" at bounding box center [653, 612] width 222 height 56
copy div "DELIVERY INFORMATION: [DATE] 09:00 am [PERSON_NAME]"
